Goal: Information Seeking & Learning: Compare options

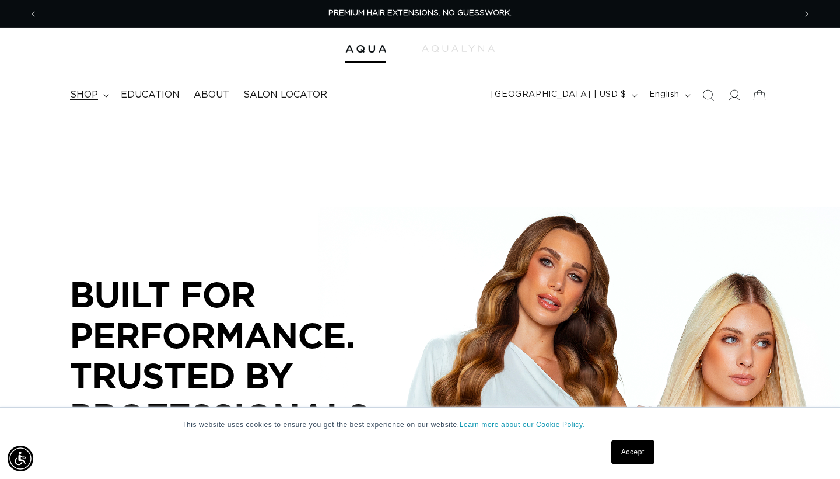
click at [100, 94] on summary "shop" at bounding box center [88, 95] width 51 height 26
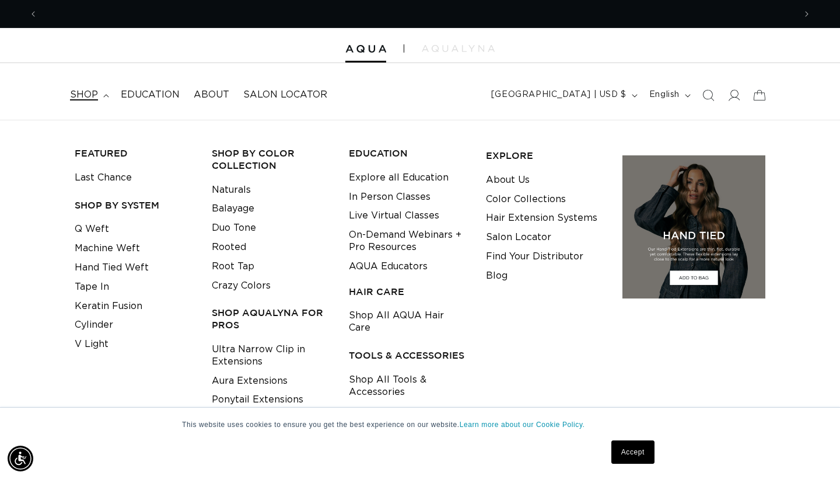
scroll to position [0, 757]
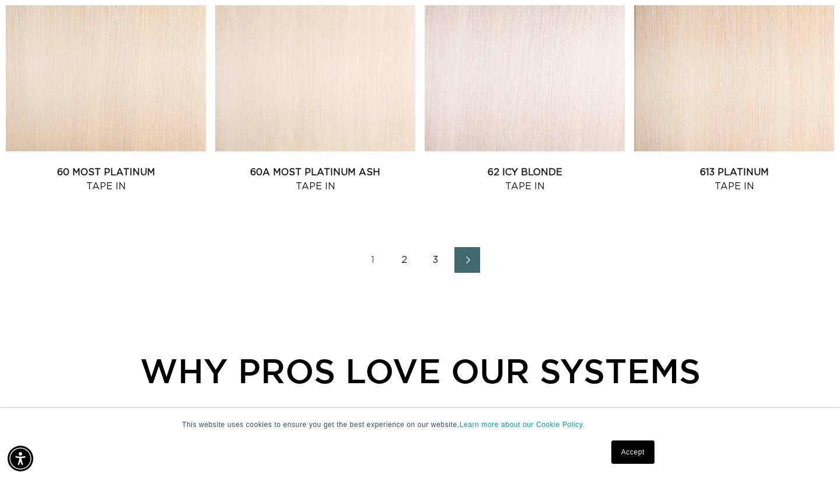
scroll to position [1384, 0]
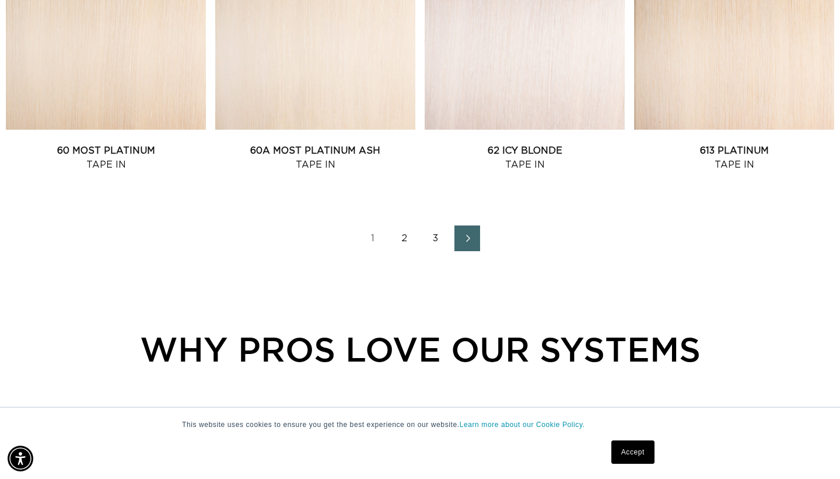
click at [400, 246] on link "2" at bounding box center [405, 238] width 26 height 26
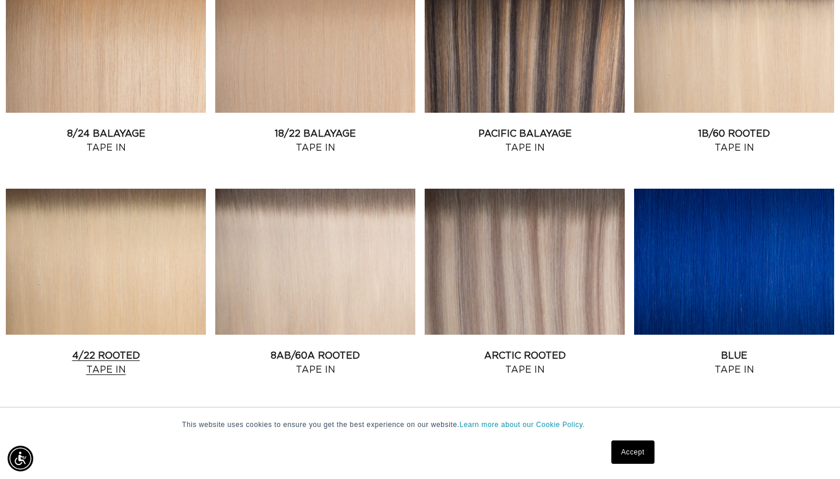
click at [104, 348] on link "4/22 Rooted Tape In" at bounding box center [106, 362] width 200 height 28
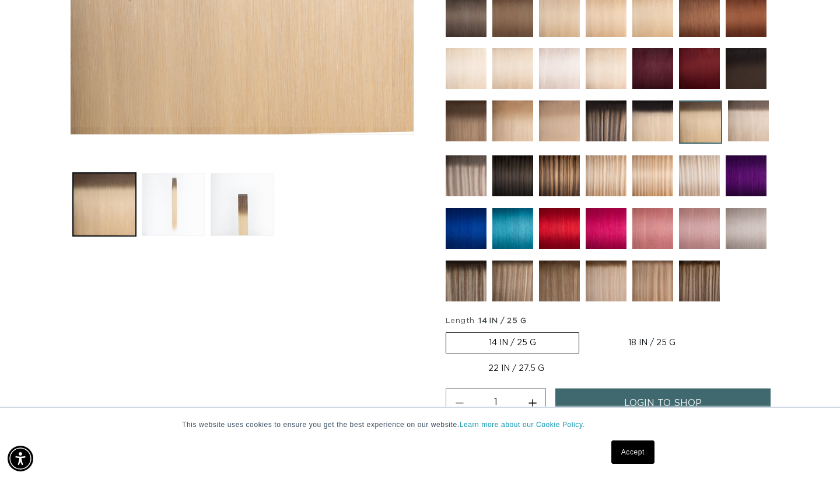
click at [181, 175] on button "Load image 2 in gallery view" at bounding box center [173, 204] width 63 height 63
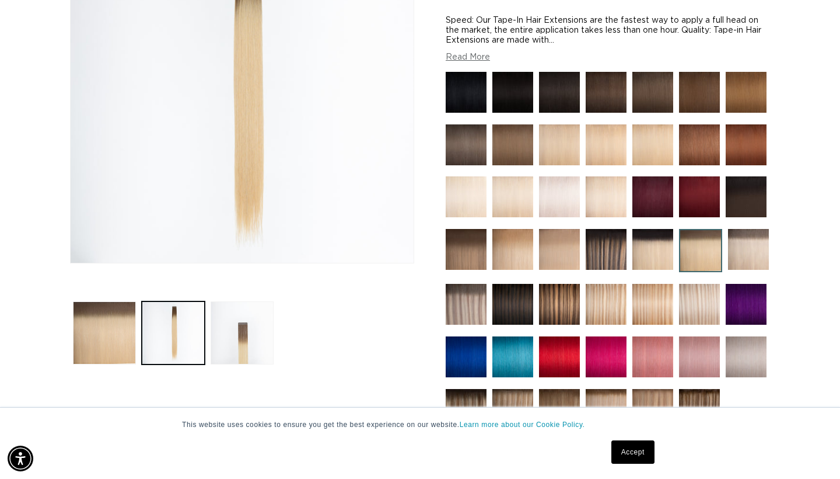
scroll to position [244, 0]
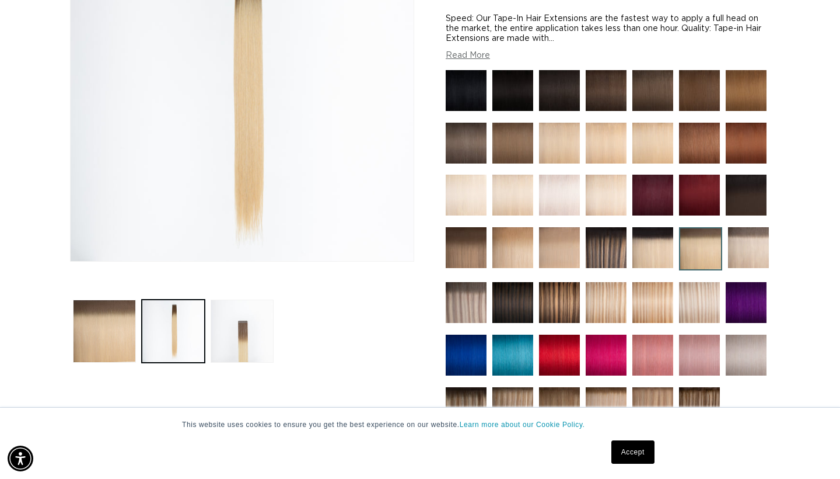
click at [460, 253] on img at bounding box center [466, 247] width 41 height 41
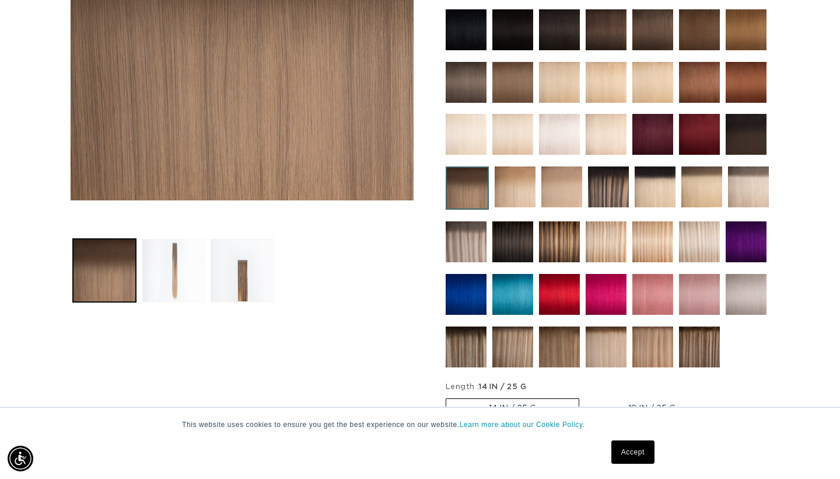
click at [188, 270] on button "Load image 2 in gallery view" at bounding box center [173, 270] width 63 height 63
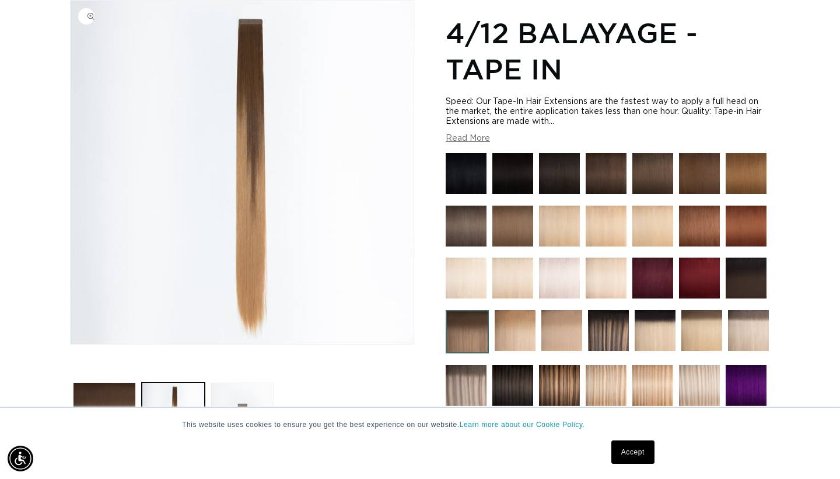
scroll to position [0, 757]
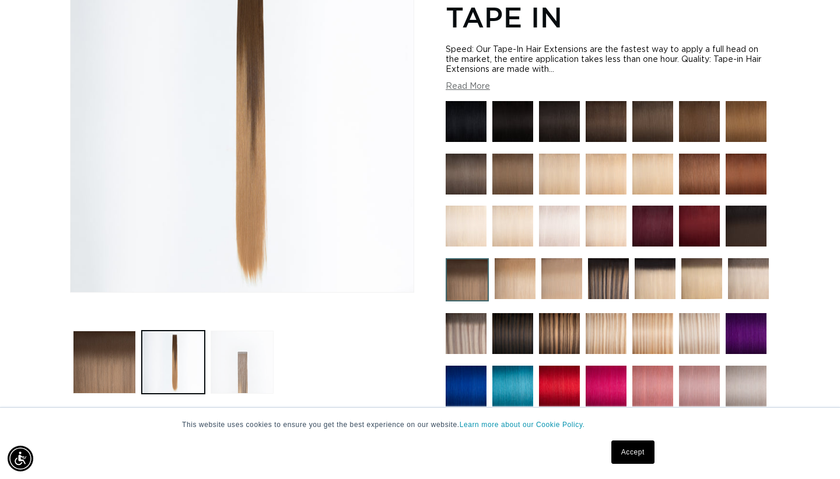
click at [245, 371] on button "Load image 3 in gallery view" at bounding box center [242, 361] width 63 height 63
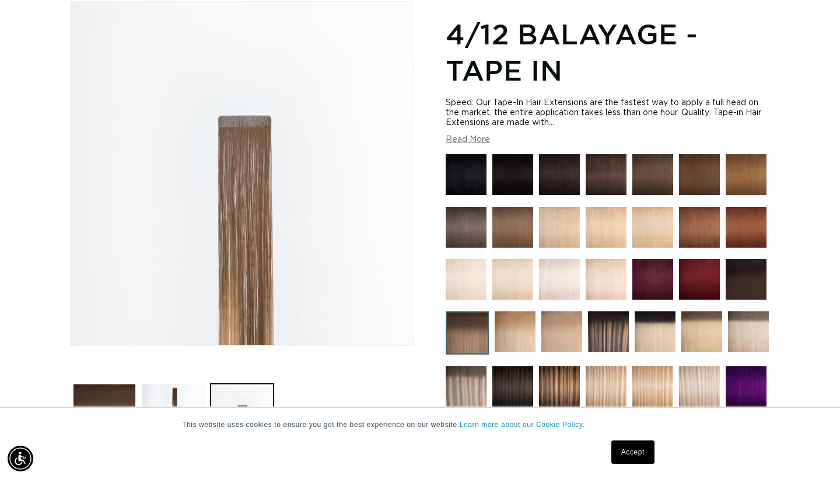
scroll to position [0, 1515]
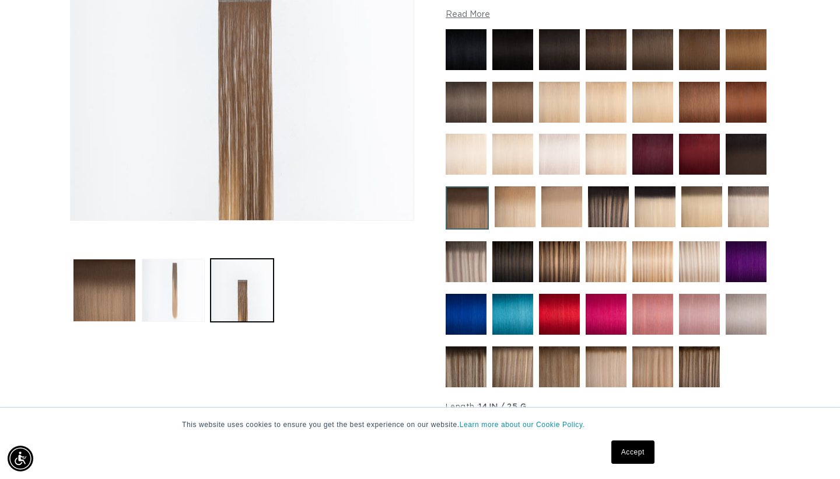
click at [179, 319] on button "Load image 2 in gallery view" at bounding box center [173, 290] width 63 height 63
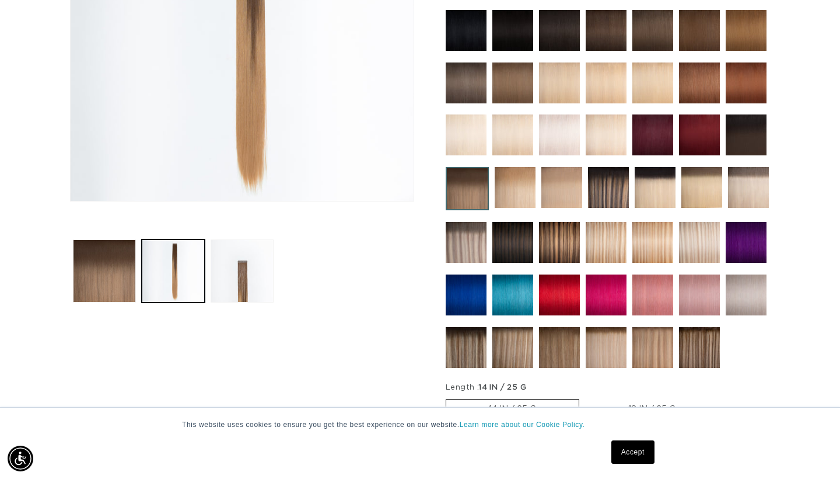
click at [707, 189] on img at bounding box center [702, 187] width 41 height 41
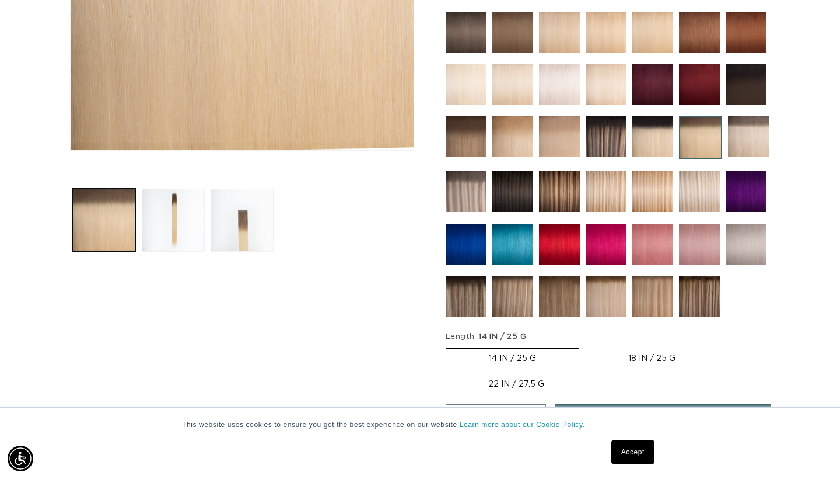
scroll to position [0, 757]
click at [552, 298] on img at bounding box center [559, 296] width 41 height 41
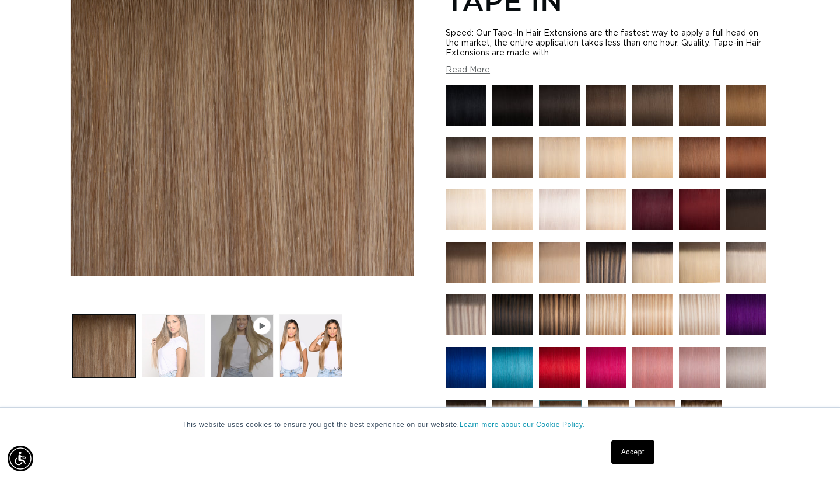
scroll to position [0, 757]
click at [194, 352] on button "Load image 2 in gallery view" at bounding box center [173, 345] width 63 height 63
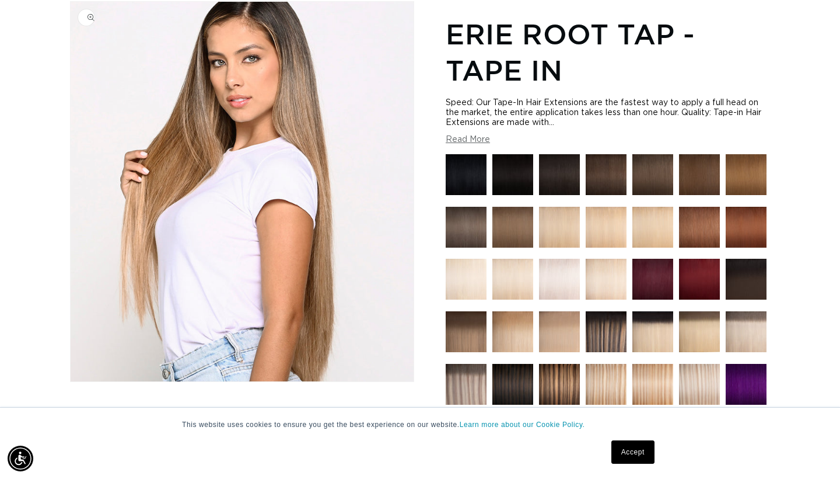
scroll to position [0, 1515]
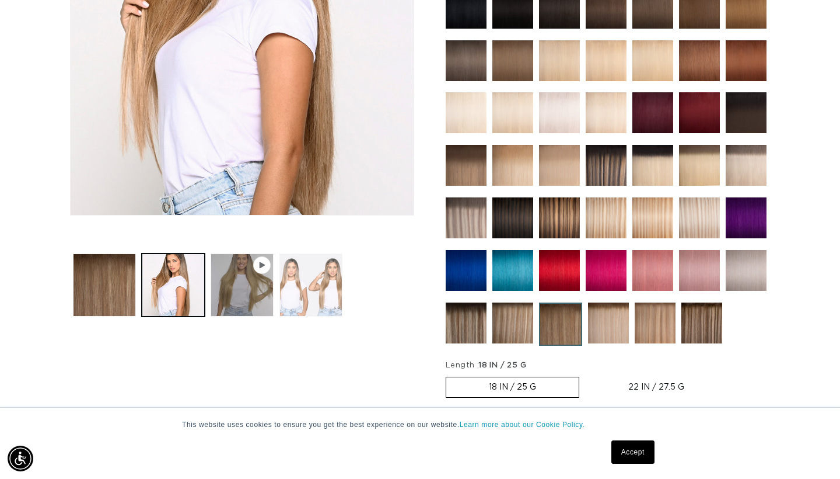
click at [287, 299] on button "Load image 3 in gallery view" at bounding box center [311, 284] width 63 height 63
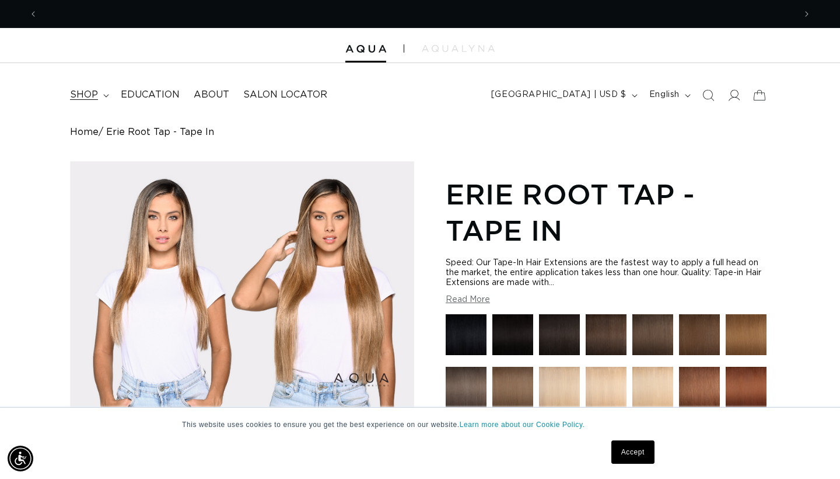
scroll to position [0, 0]
click at [95, 98] on span "shop" at bounding box center [84, 95] width 28 height 12
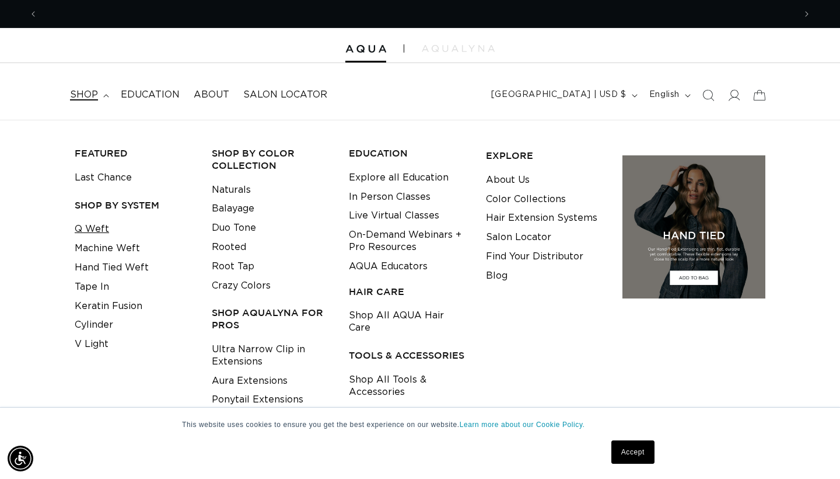
scroll to position [0, 757]
click at [107, 228] on link "Q Weft" at bounding box center [92, 228] width 34 height 19
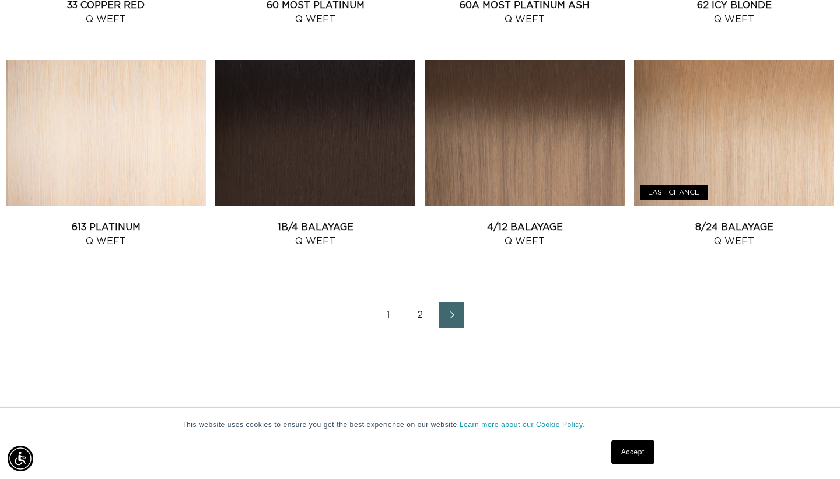
click at [420, 323] on link "2" at bounding box center [420, 315] width 26 height 26
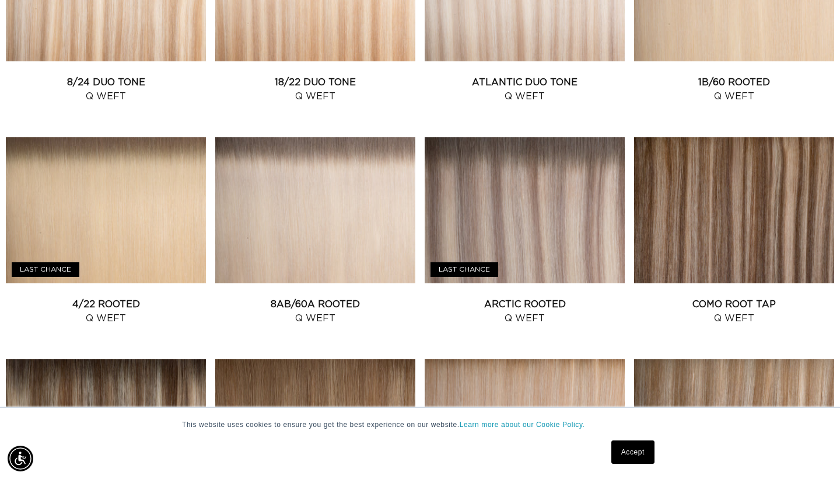
scroll to position [0, 1515]
click at [145, 297] on link "4/22 Rooted Q Weft" at bounding box center [106, 311] width 200 height 28
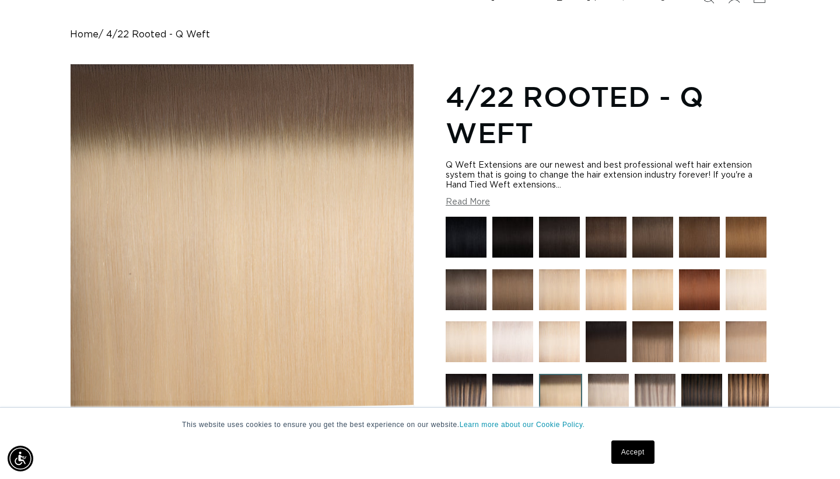
scroll to position [0, 757]
click at [467, 207] on button "Read More" at bounding box center [468, 202] width 44 height 10
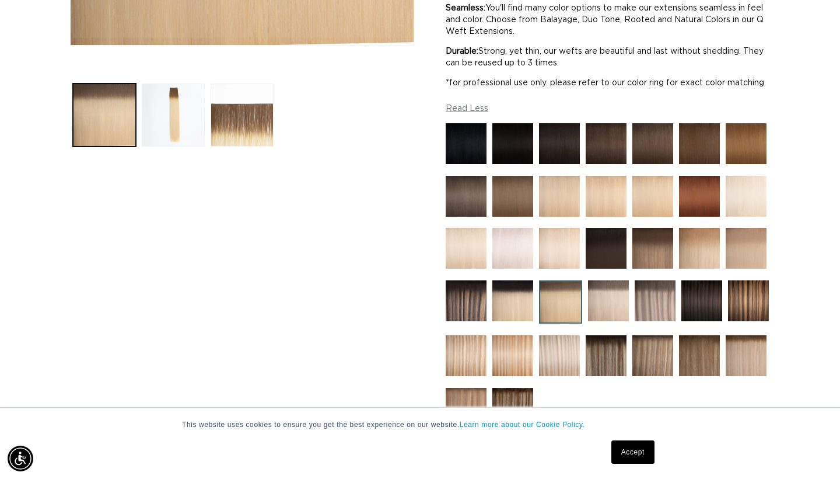
scroll to position [466, 0]
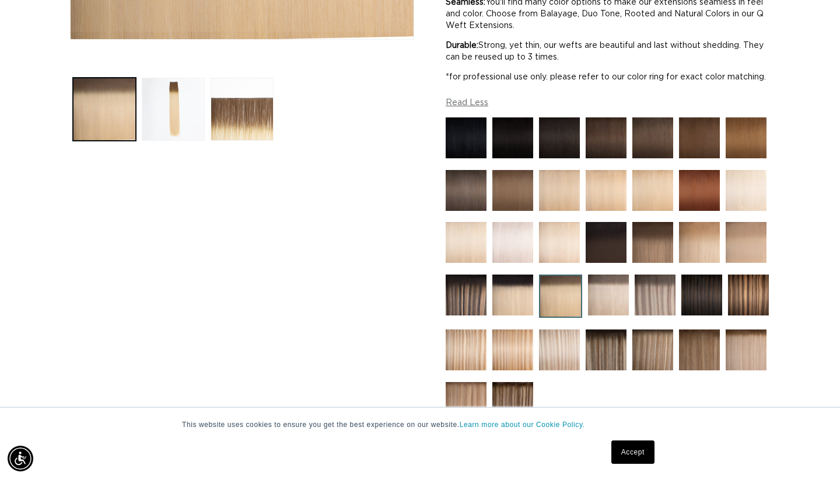
click at [458, 153] on img at bounding box center [466, 137] width 41 height 41
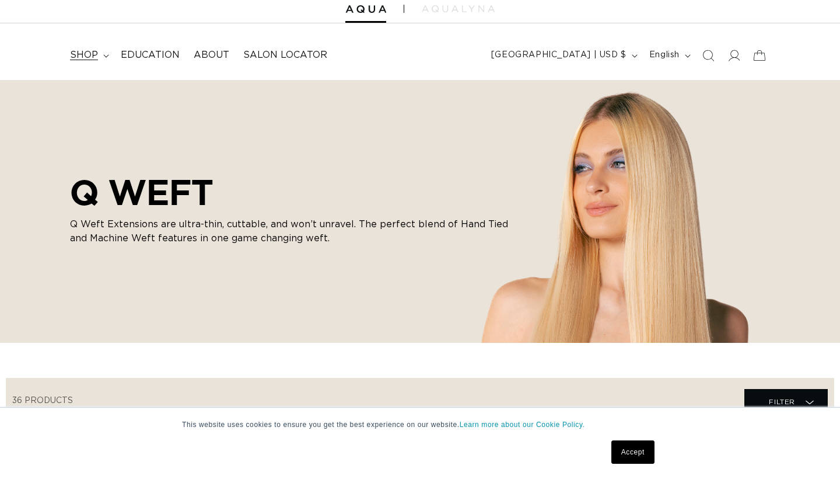
click at [98, 49] on summary "shop" at bounding box center [88, 55] width 51 height 26
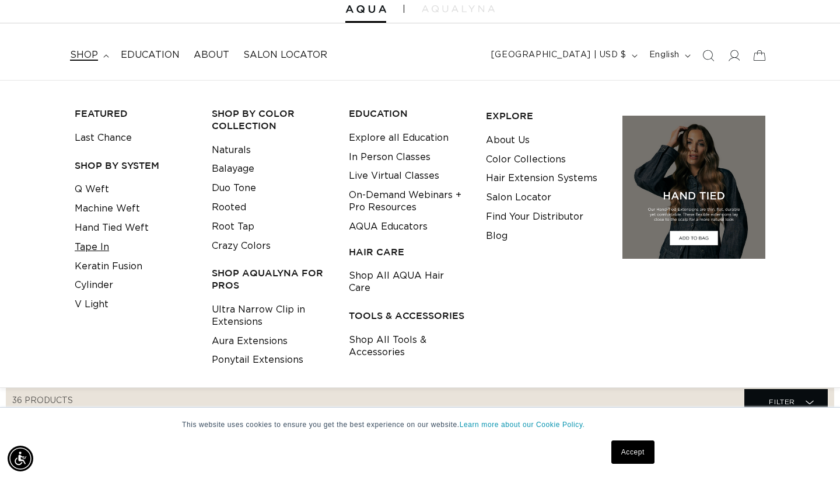
click at [101, 248] on link "Tape In" at bounding box center [92, 247] width 34 height 19
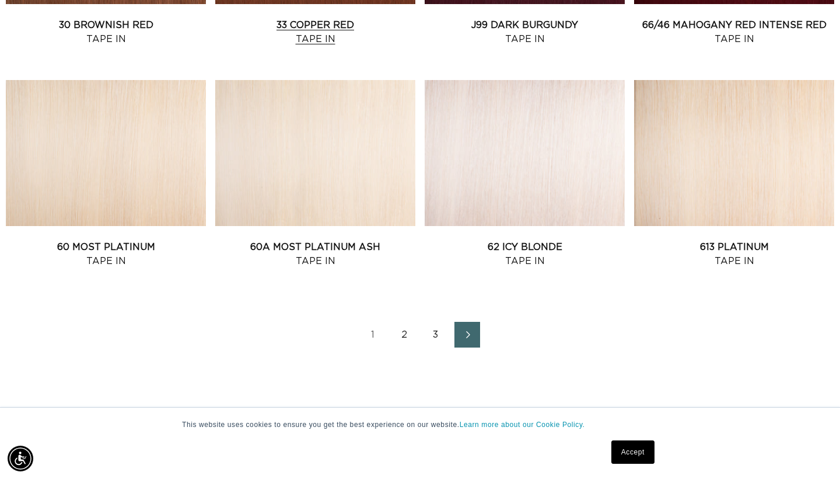
scroll to position [1318, 0]
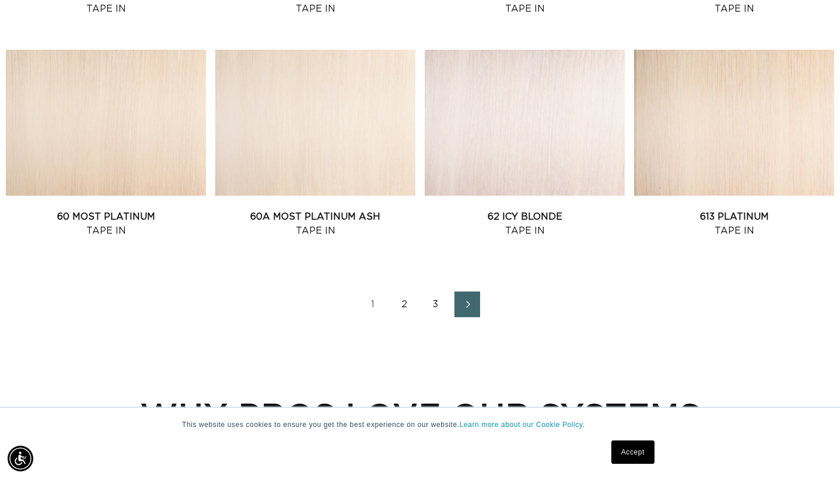
click at [404, 314] on link "2" at bounding box center [405, 304] width 26 height 26
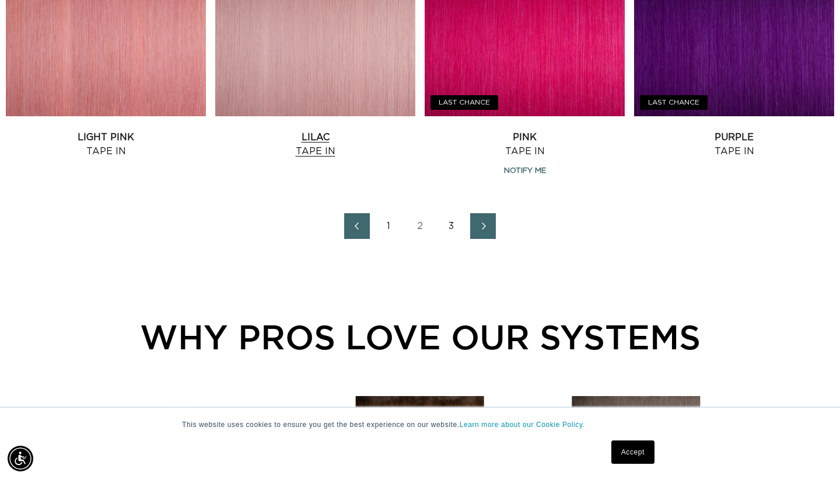
scroll to position [1398, 1]
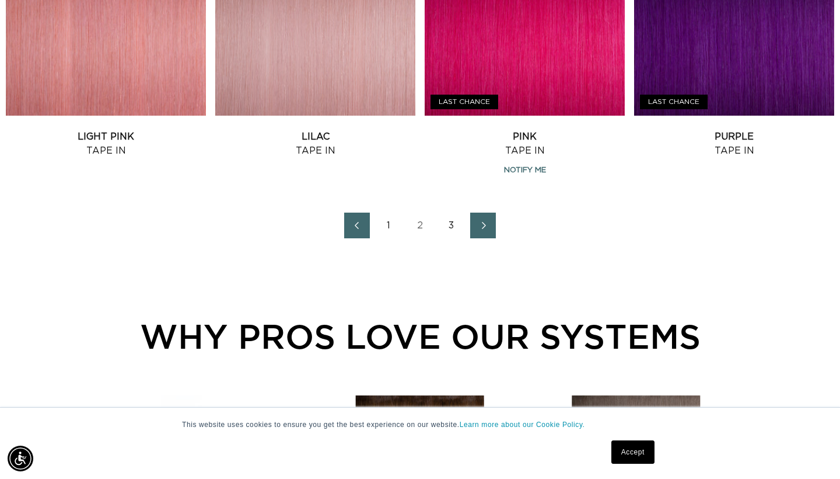
click at [421, 238] on link "2" at bounding box center [420, 225] width 26 height 26
click at [448, 233] on link "3" at bounding box center [452, 225] width 26 height 26
